Goal: Complete application form

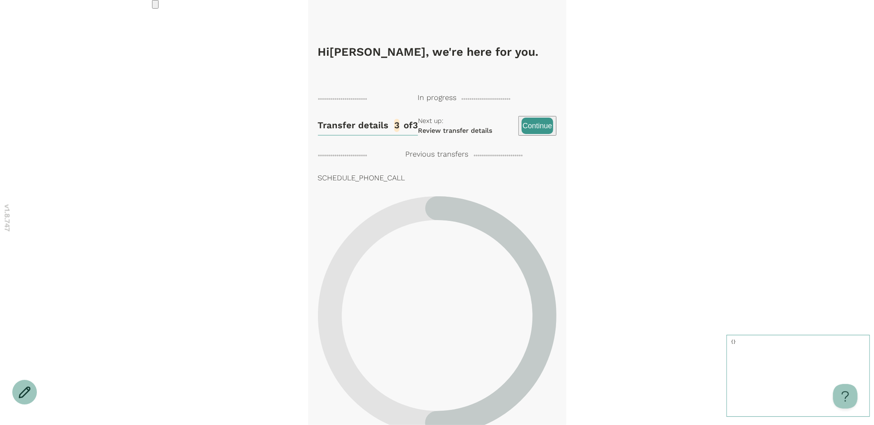
click at [155, 6] on icon "Open menu" at bounding box center [155, 6] width 0 height 0
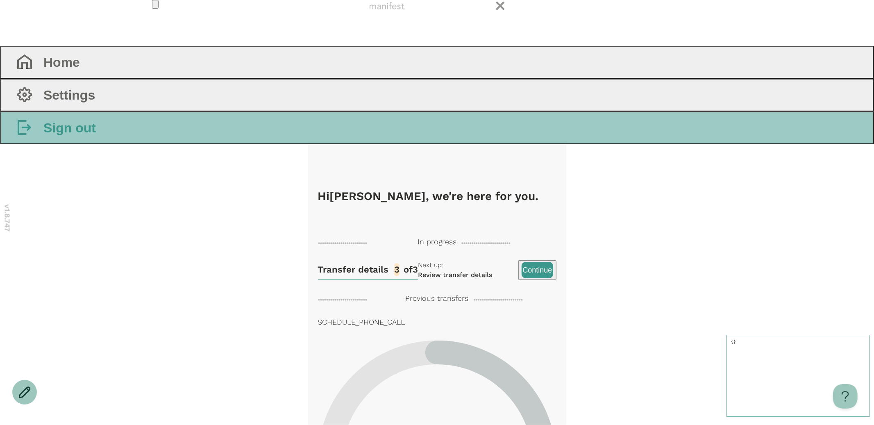
click at [96, 136] on h3 "Sign out" at bounding box center [69, 128] width 52 height 16
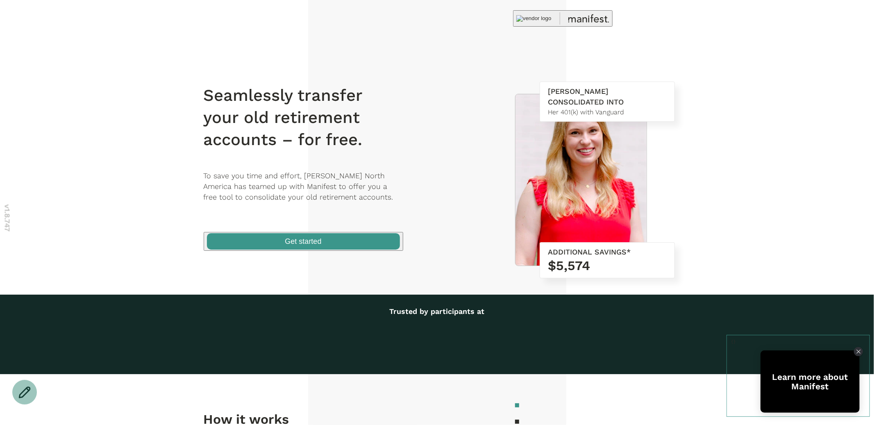
click at [664, 22] on div at bounding box center [698, 18] width 371 height 16
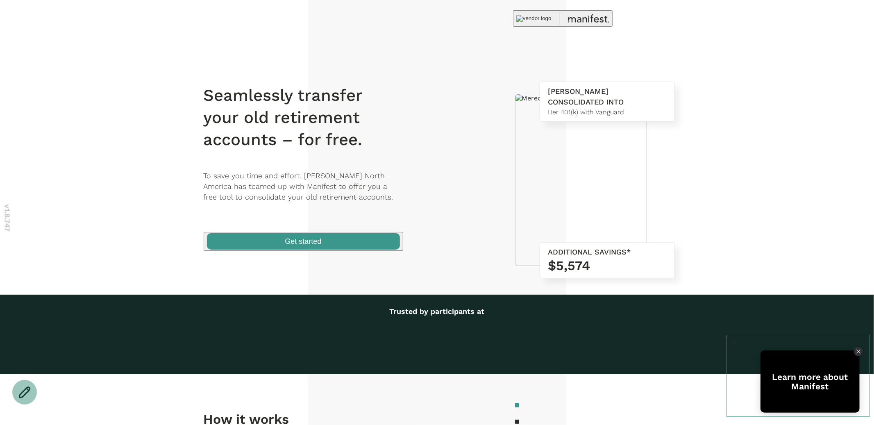
click at [721, 39] on header at bounding box center [437, 22] width 874 height 45
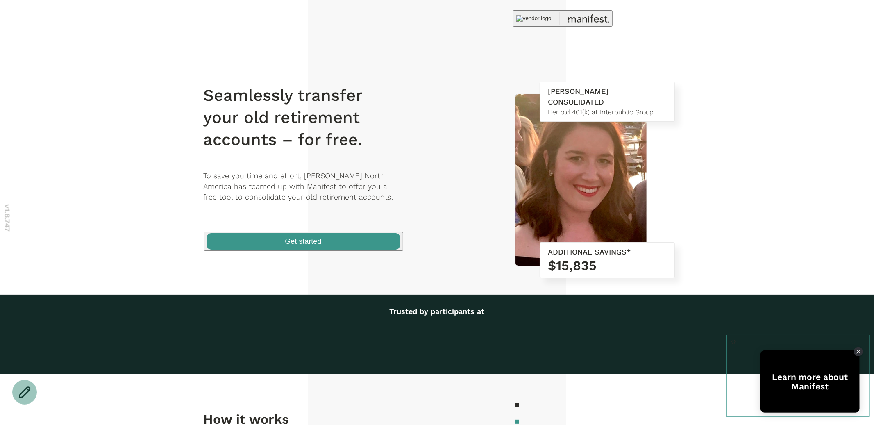
click at [530, 17] on img at bounding box center [533, 18] width 35 height 7
click at [575, 17] on icon at bounding box center [588, 18] width 41 height 12
click at [332, 241] on span "button" at bounding box center [303, 241] width 198 height 17
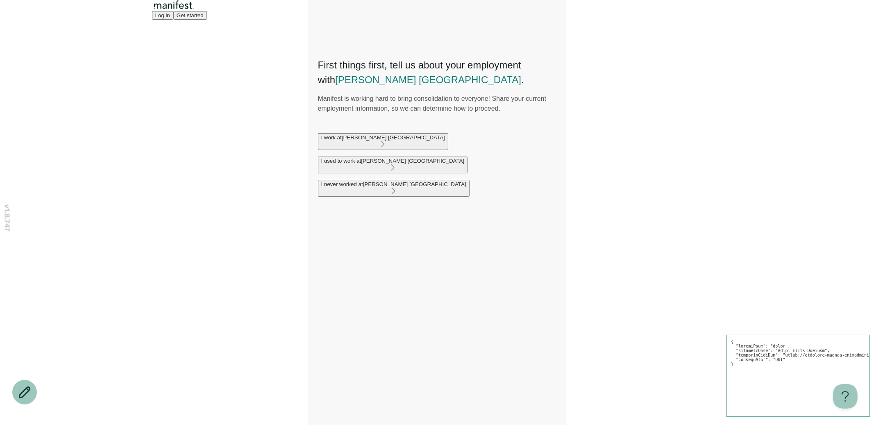
click at [447, 187] on div "I never worked at Brose North America" at bounding box center [393, 184] width 145 height 6
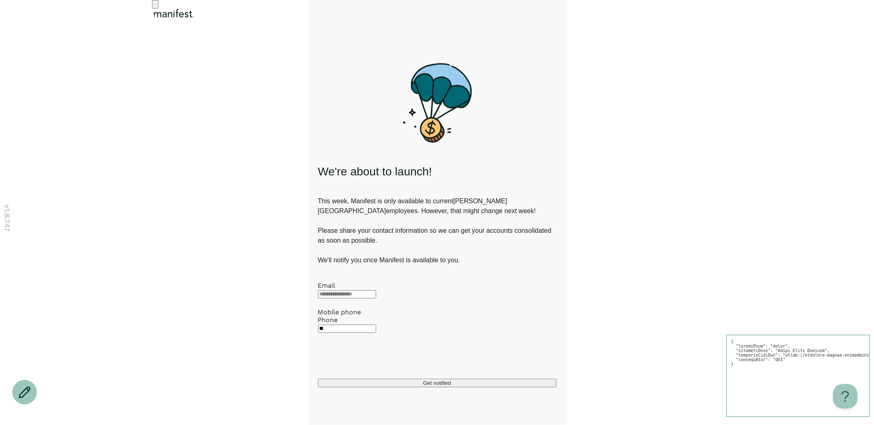
click at [155, 6] on icon "Go back" at bounding box center [155, 6] width 0 height 0
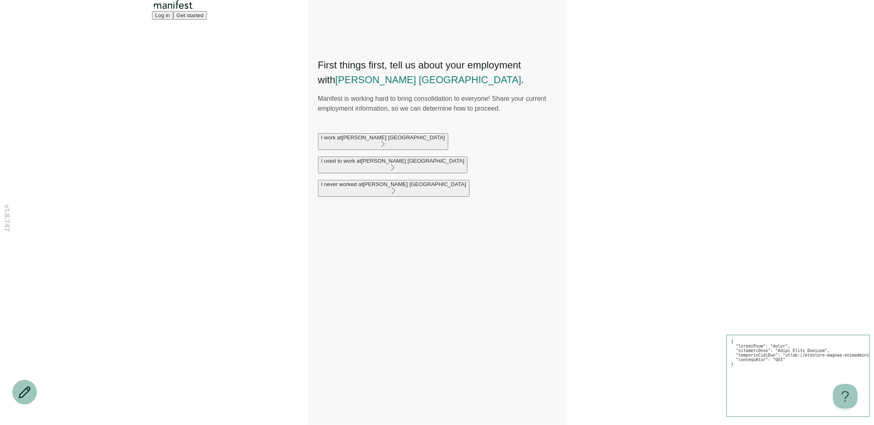
click at [363, 141] on div "I work at Brose North America" at bounding box center [383, 137] width 124 height 6
